Goal: Information Seeking & Learning: Learn about a topic

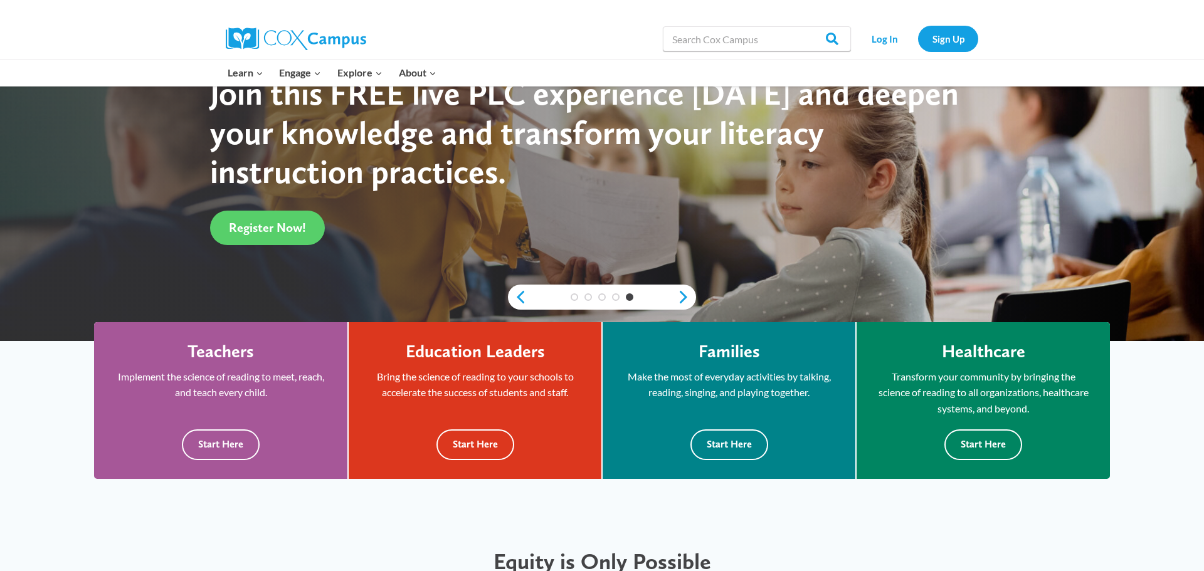
scroll to position [176, 0]
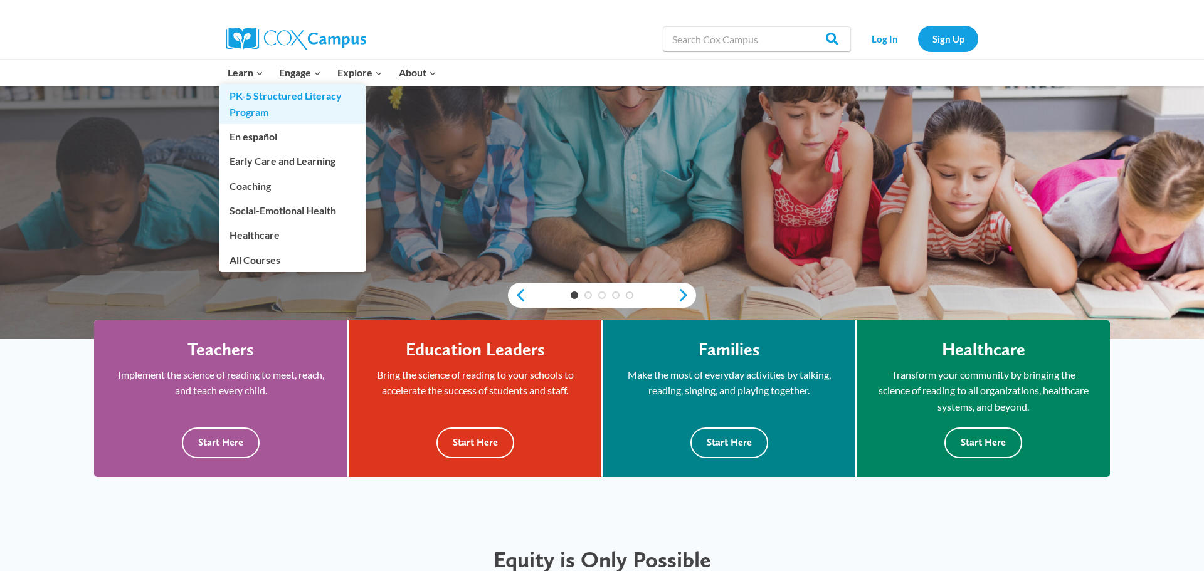
click at [252, 102] on link "PK-5 Structured Literacy Program" at bounding box center [293, 104] width 146 height 40
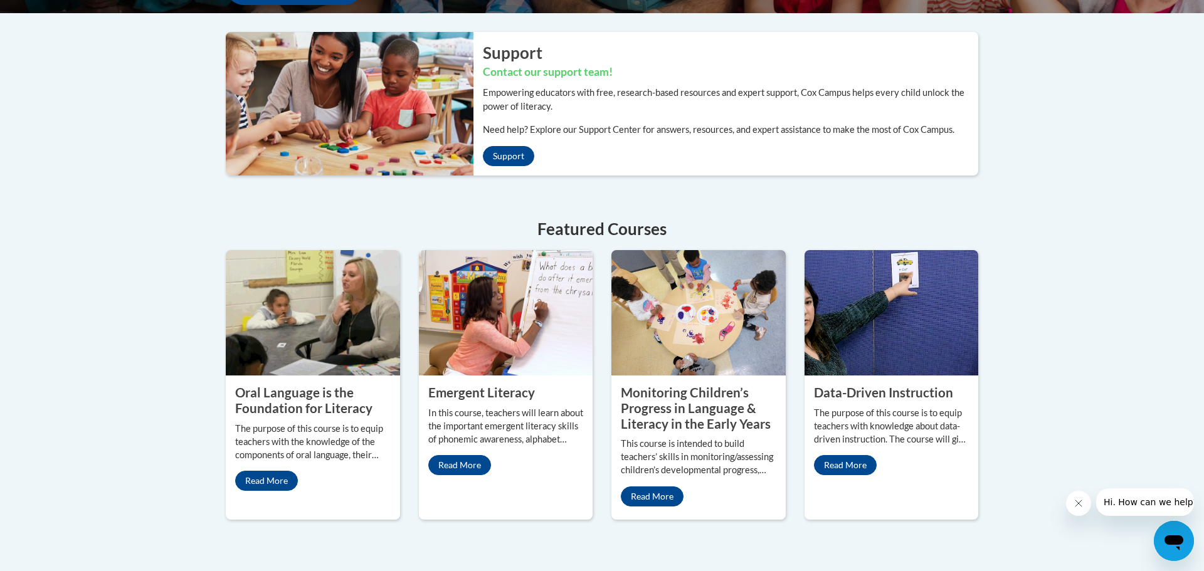
scroll to position [427, 0]
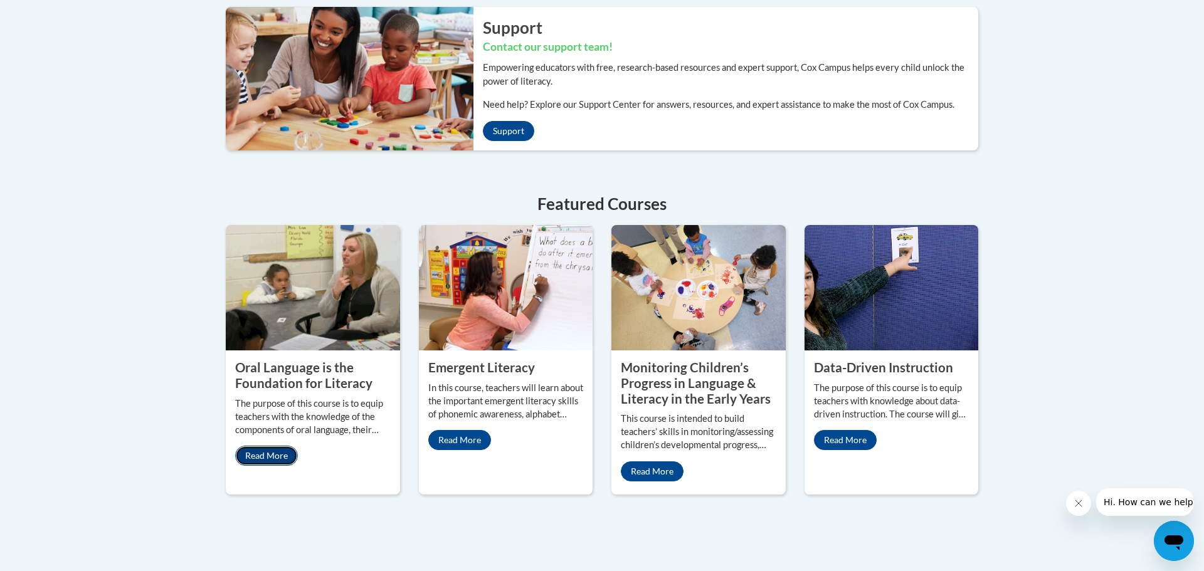
click at [264, 457] on link "Read More" at bounding box center [266, 456] width 63 height 20
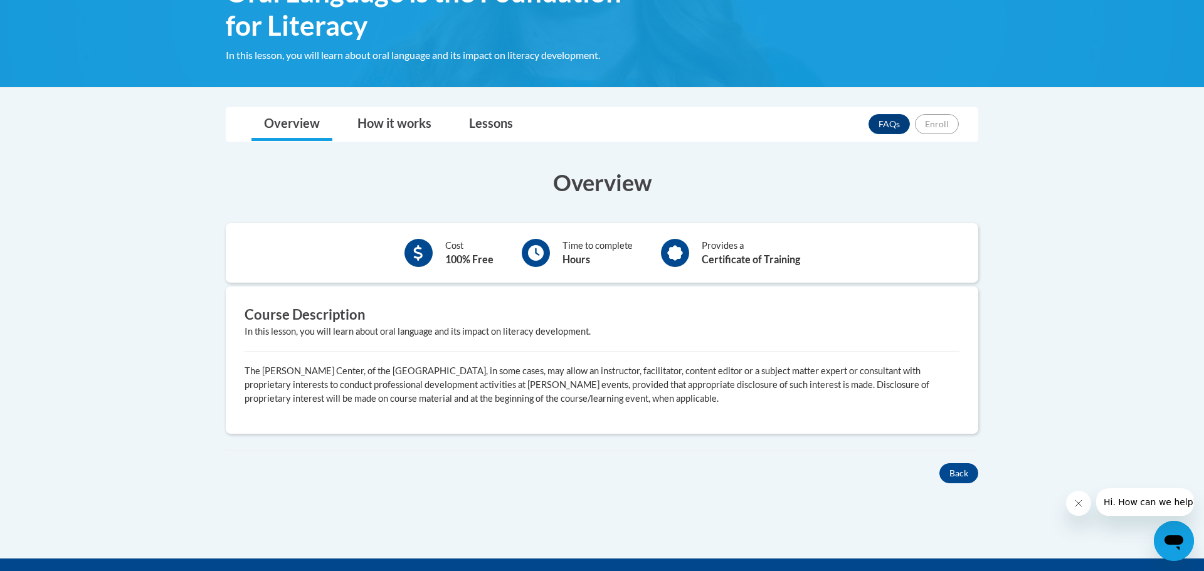
scroll to position [251, 0]
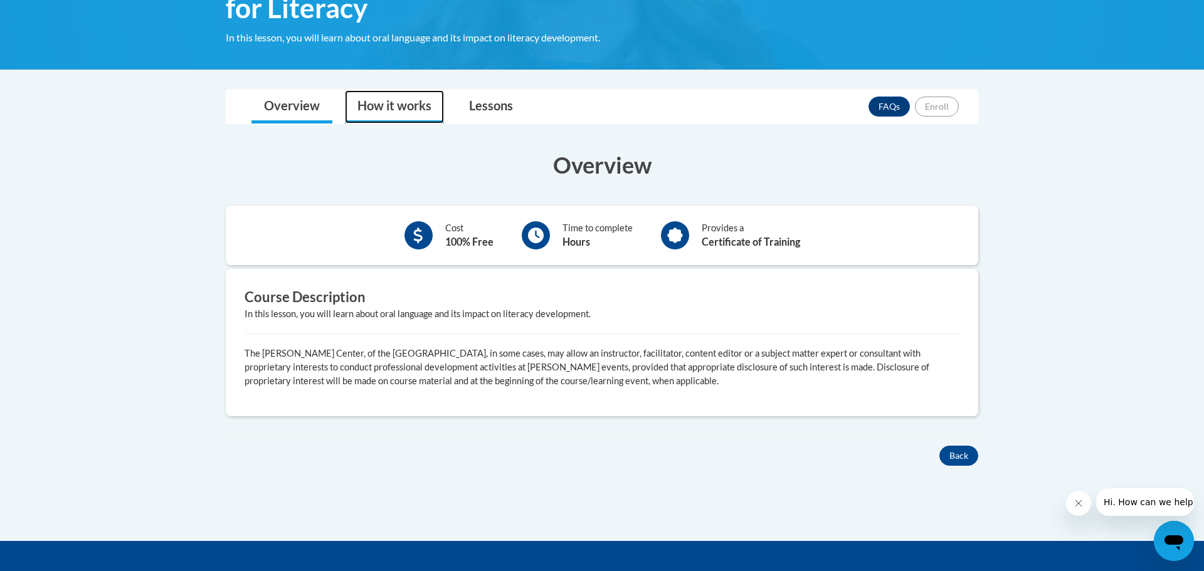
click at [373, 110] on link "How it works" at bounding box center [394, 106] width 99 height 33
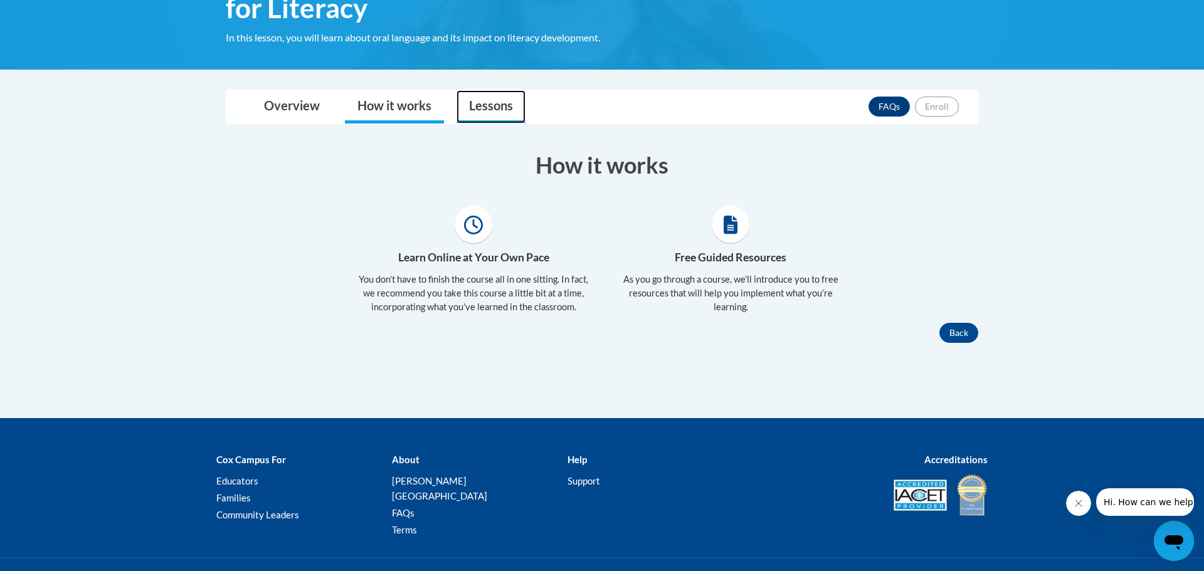
click at [496, 110] on link "Lessons" at bounding box center [491, 106] width 69 height 33
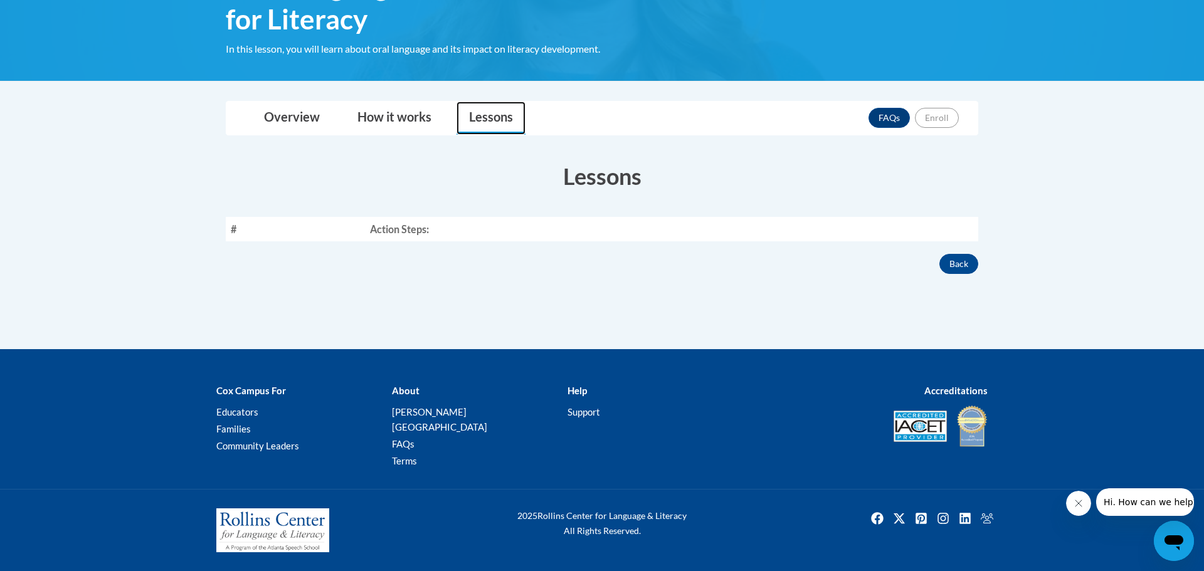
scroll to position [225, 0]
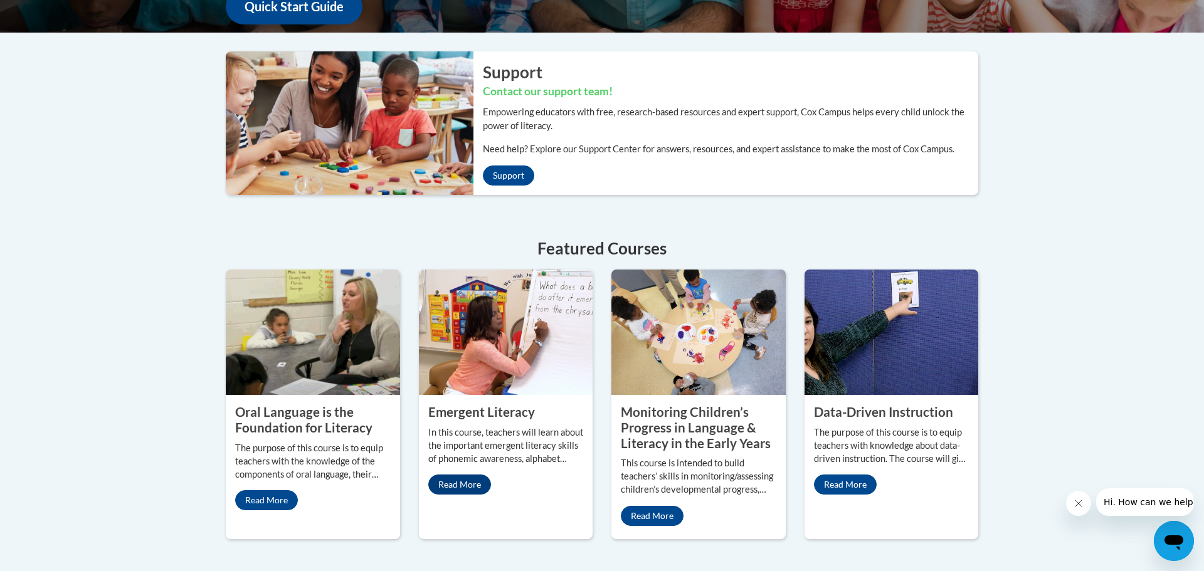
scroll to position [427, 0]
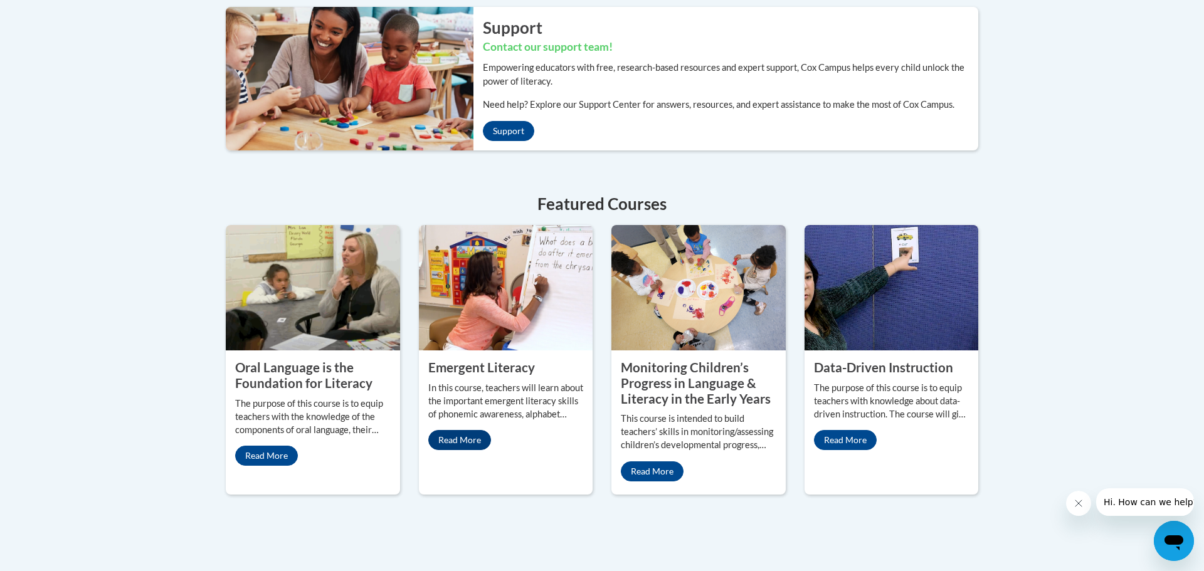
click at [461, 486] on div "Emergent Literacy In this course, teachers will learn about the important emerg…" at bounding box center [506, 359] width 174 height 269
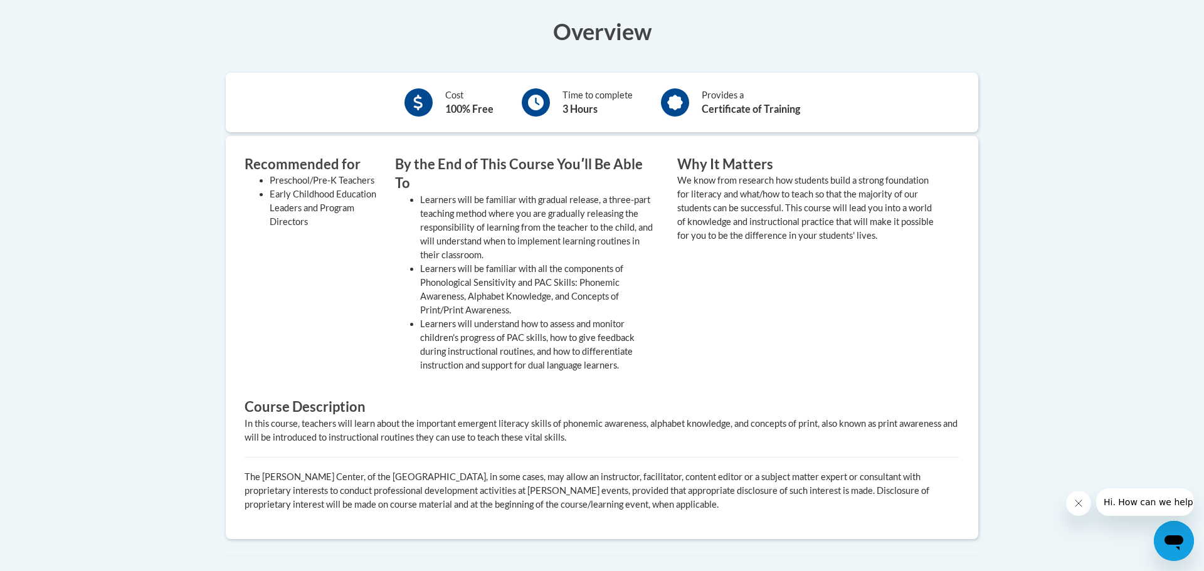
scroll to position [427, 0]
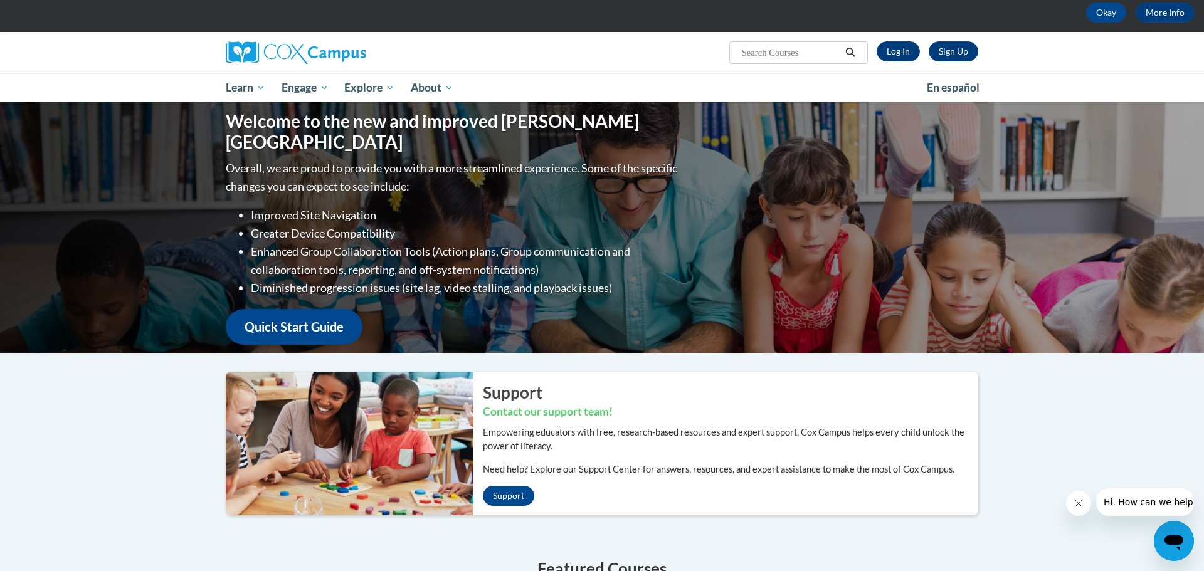
scroll to position [50, 0]
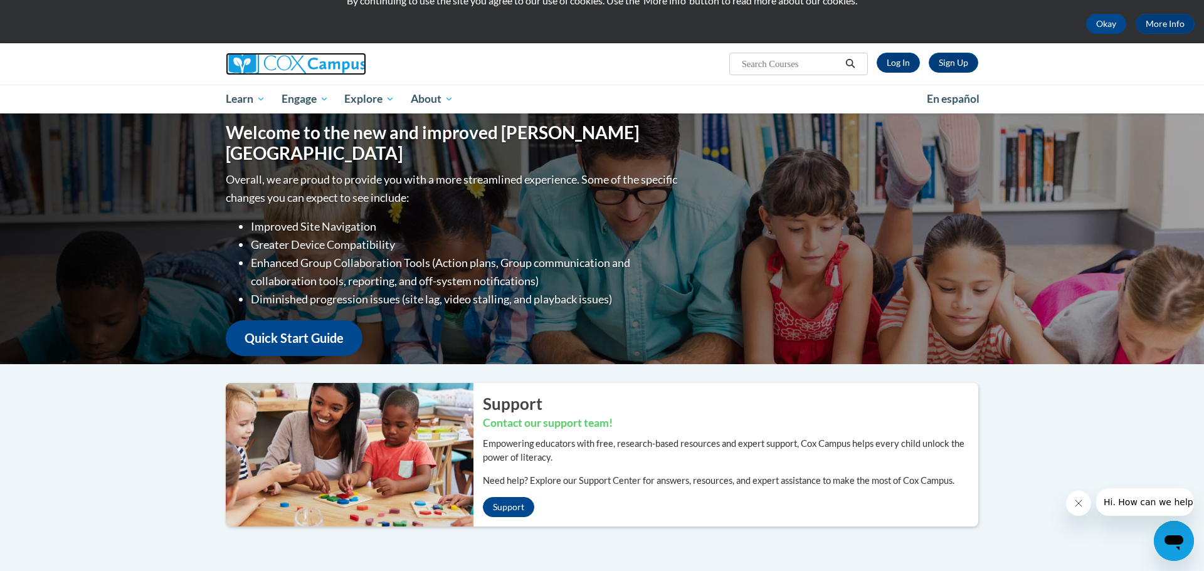
click at [294, 59] on img at bounding box center [296, 64] width 141 height 23
